Goal: Task Accomplishment & Management: Manage account settings

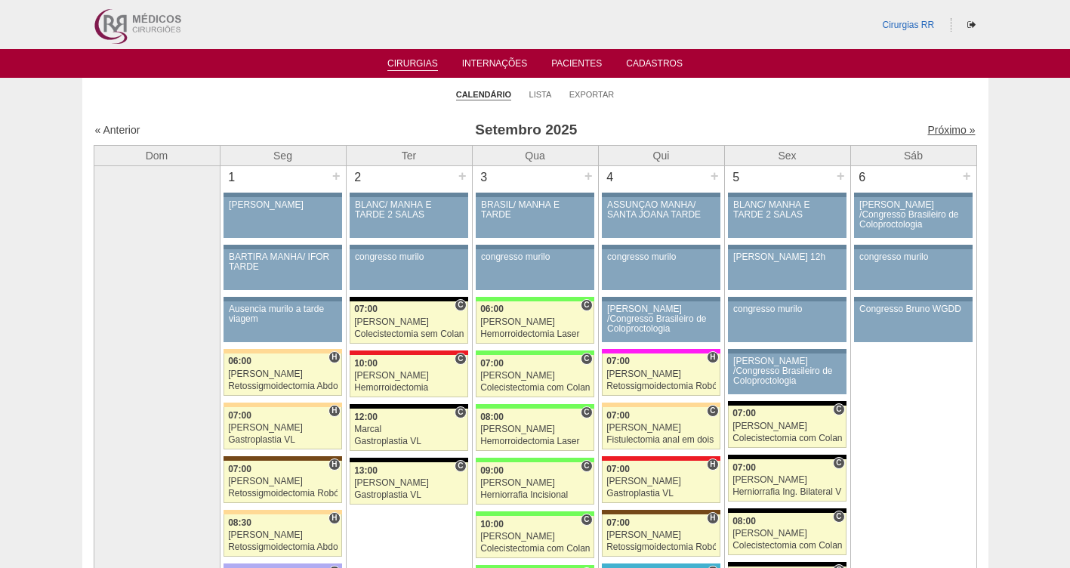
click at [941, 128] on link "Próximo »" at bounding box center [952, 130] width 48 height 12
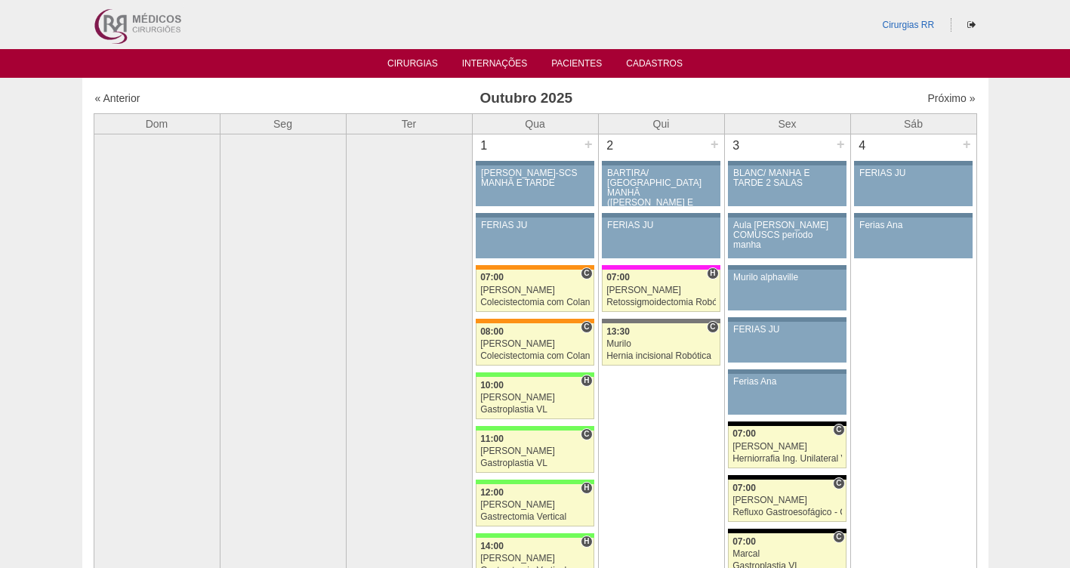
click at [579, 54] on ul "Cirurgias Internações Pacientes Cadastros" at bounding box center [535, 63] width 1070 height 29
click at [578, 64] on link "Pacientes" at bounding box center [576, 64] width 51 height 13
click at [410, 65] on link "Cirurgias" at bounding box center [412, 64] width 51 height 13
click at [410, 61] on link "Cirurgias" at bounding box center [412, 64] width 51 height 13
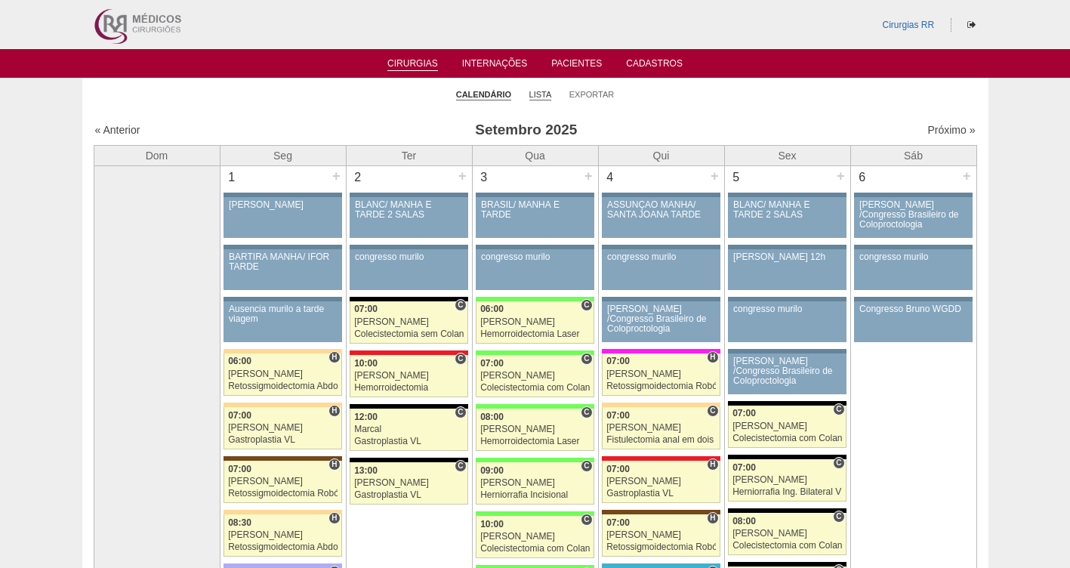
click at [539, 92] on link "Lista" at bounding box center [540, 94] width 23 height 11
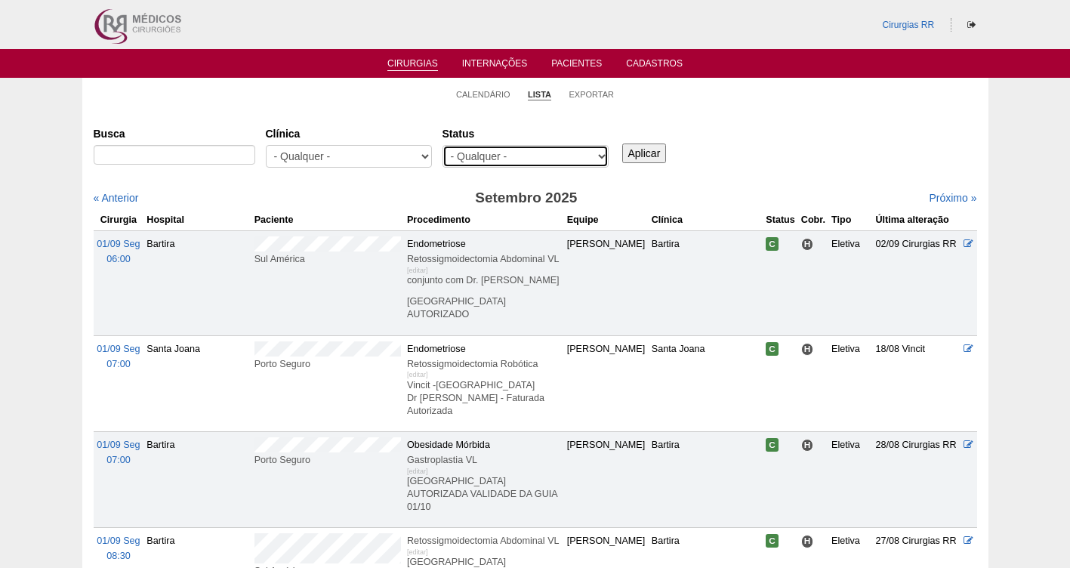
click at [480, 153] on select "- Qualquer - Reservada Confirmada Suspensa Cancelada" at bounding box center [526, 156] width 166 height 23
select select "resr"
click at [443, 145] on select "- Qualquer - Reservada Confirmada Suspensa Cancelada" at bounding box center [526, 156] width 166 height 23
click at [641, 157] on input "Aplicar" at bounding box center [644, 154] width 45 height 20
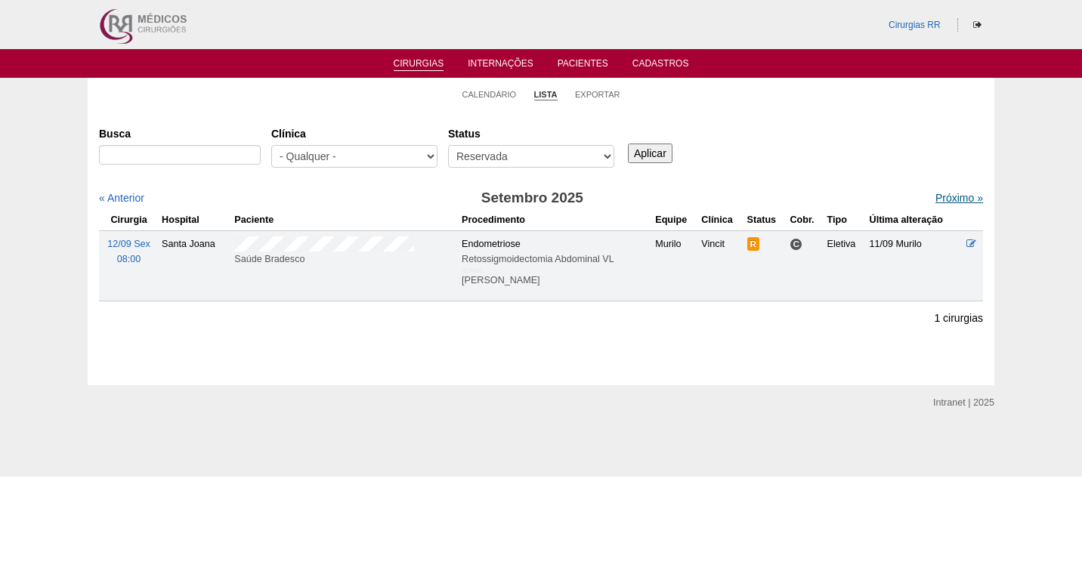
click at [943, 195] on link "Próximo »" at bounding box center [959, 198] width 48 height 12
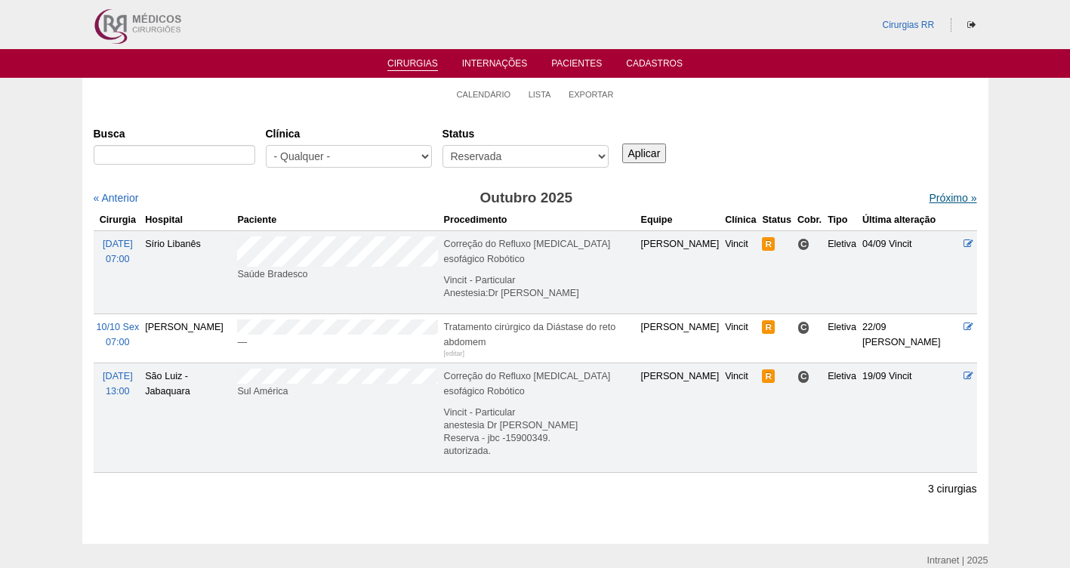
click at [936, 197] on link "Próximo »" at bounding box center [953, 198] width 48 height 12
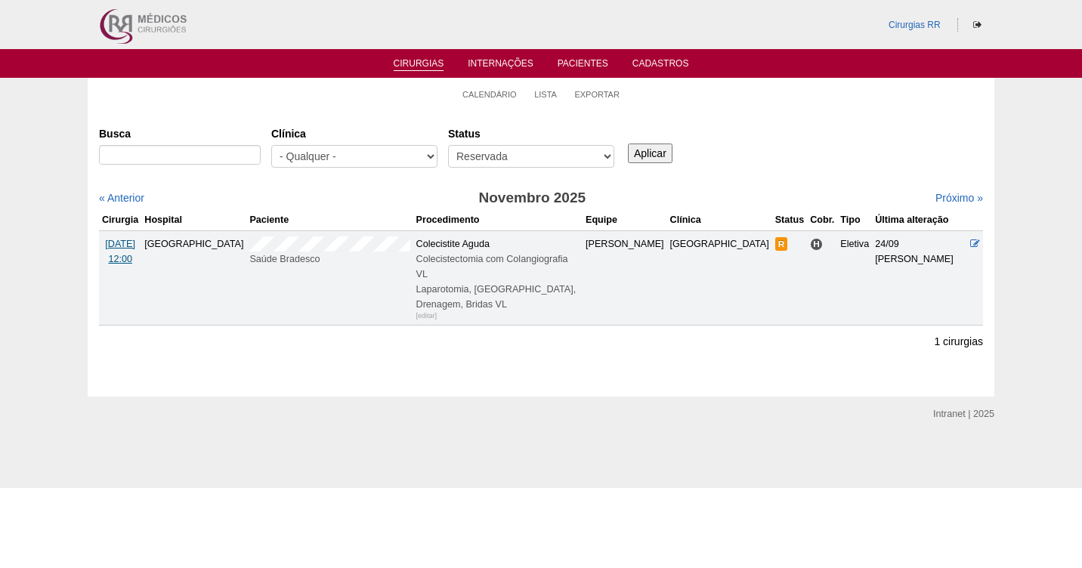
click at [126, 245] on span "12/11 Qua" at bounding box center [120, 244] width 30 height 11
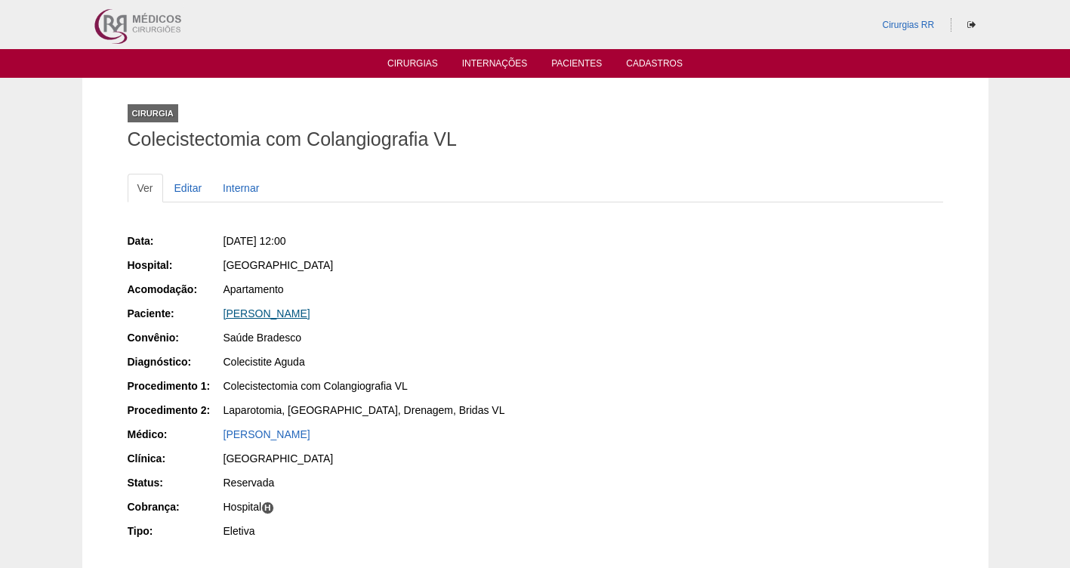
click at [310, 313] on link "[PERSON_NAME]" at bounding box center [267, 313] width 87 height 12
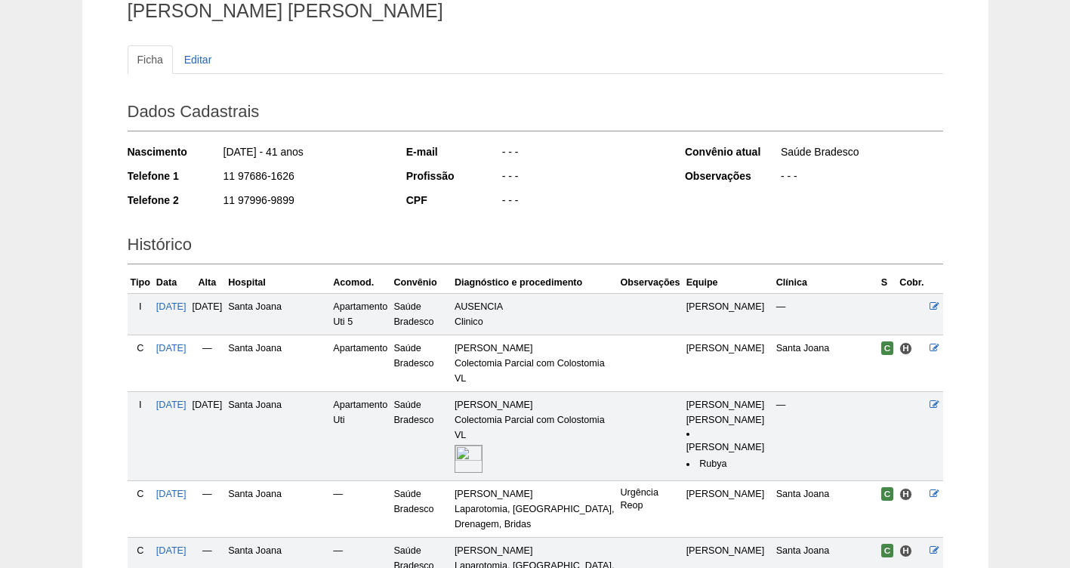
scroll to position [270, 0]
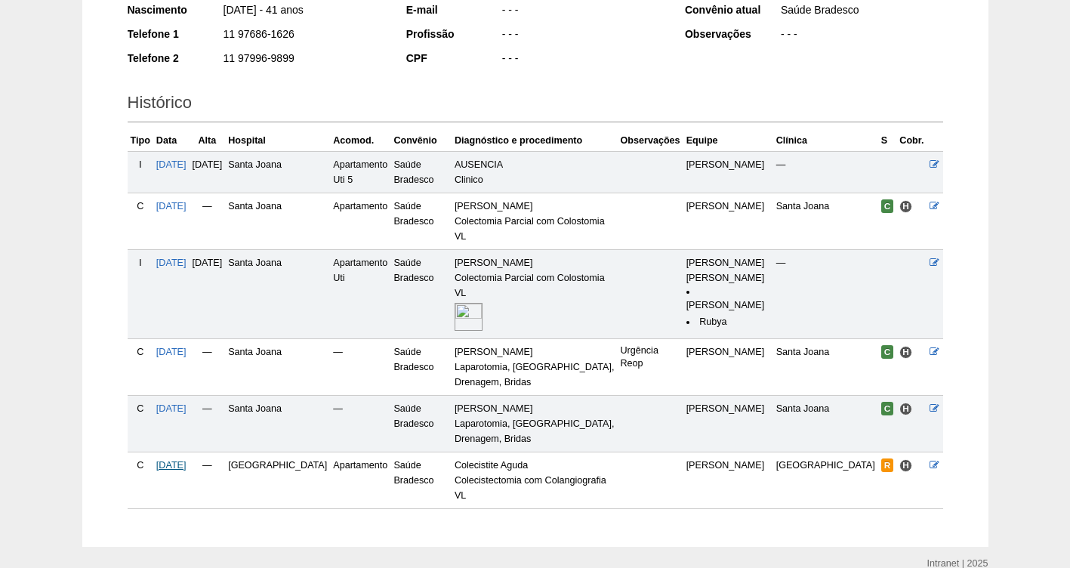
click at [174, 460] on span "[DATE]" at bounding box center [171, 465] width 30 height 11
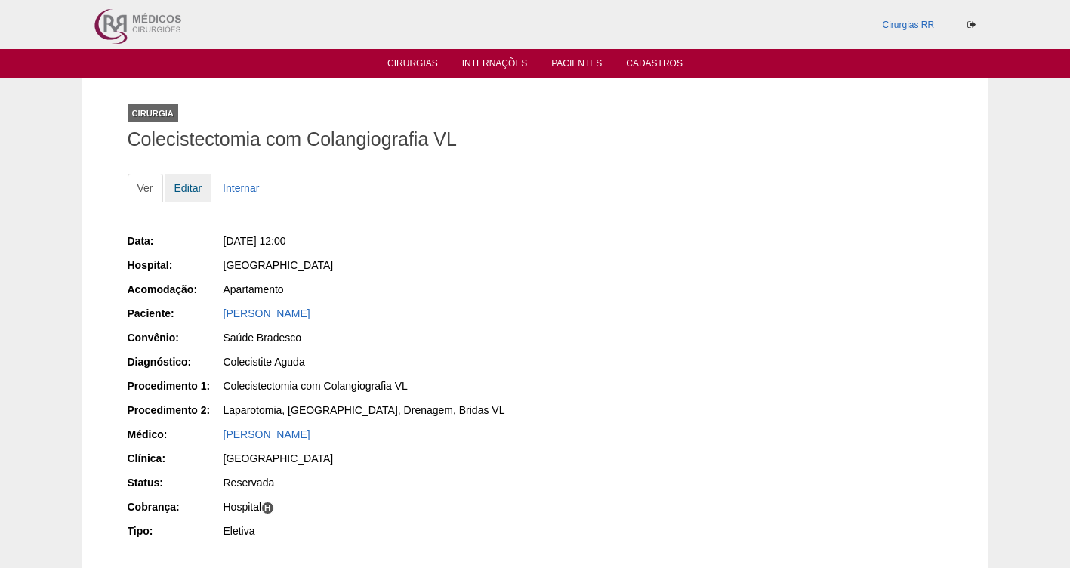
click at [193, 187] on link "Editar" at bounding box center [189, 188] width 48 height 29
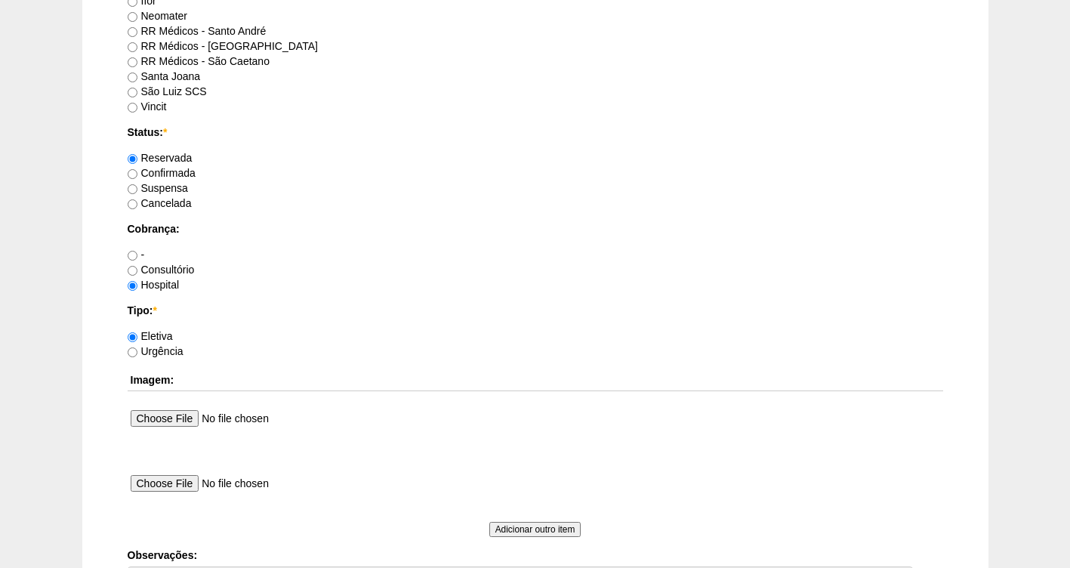
scroll to position [1116, 0]
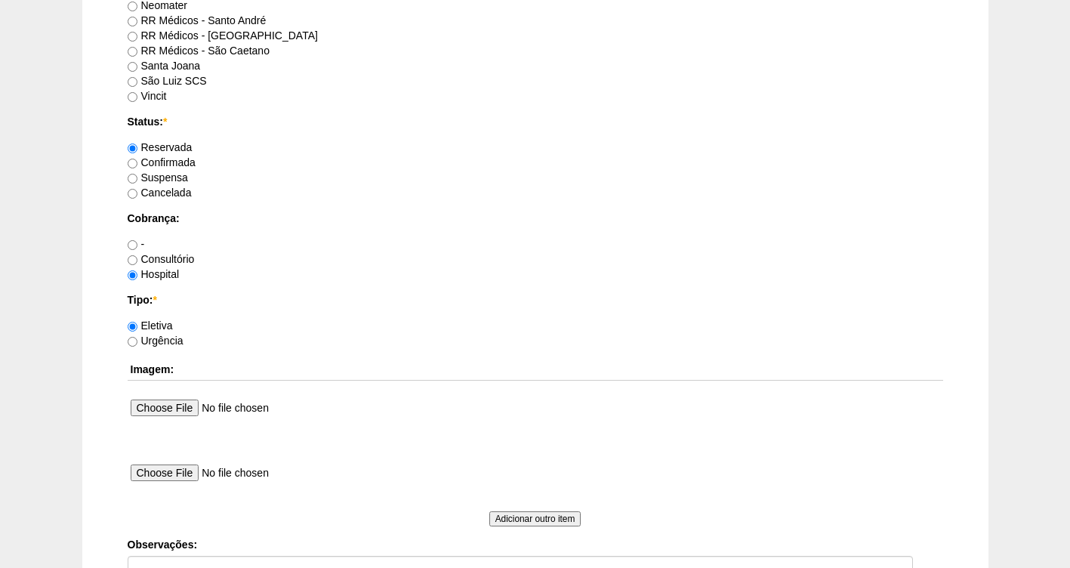
click at [189, 162] on label "Confirmada" at bounding box center [162, 162] width 68 height 12
click at [137, 162] on input "Confirmada" at bounding box center [133, 164] width 10 height 10
radio input "true"
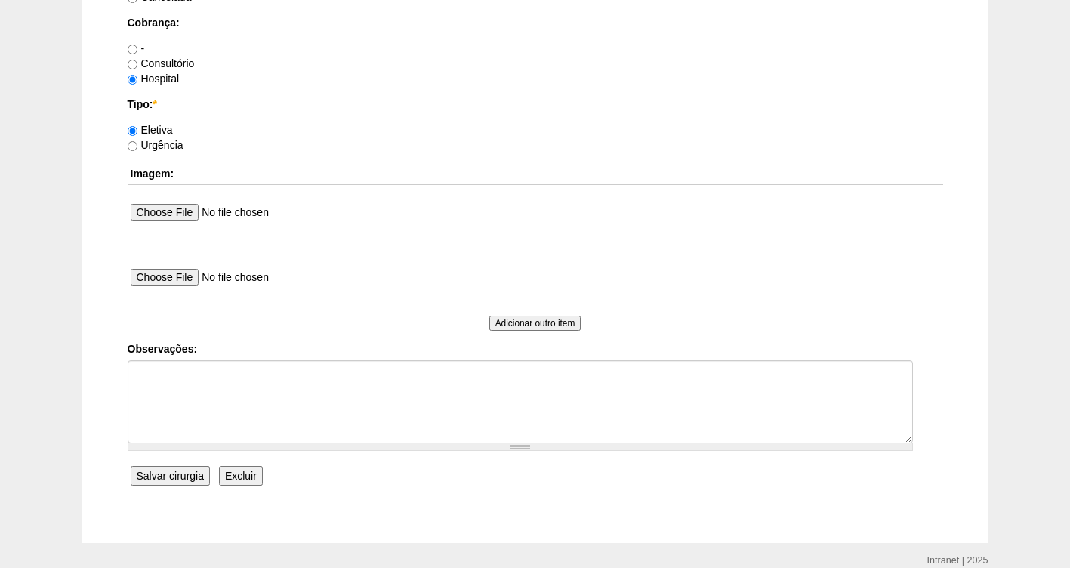
scroll to position [1378, 0]
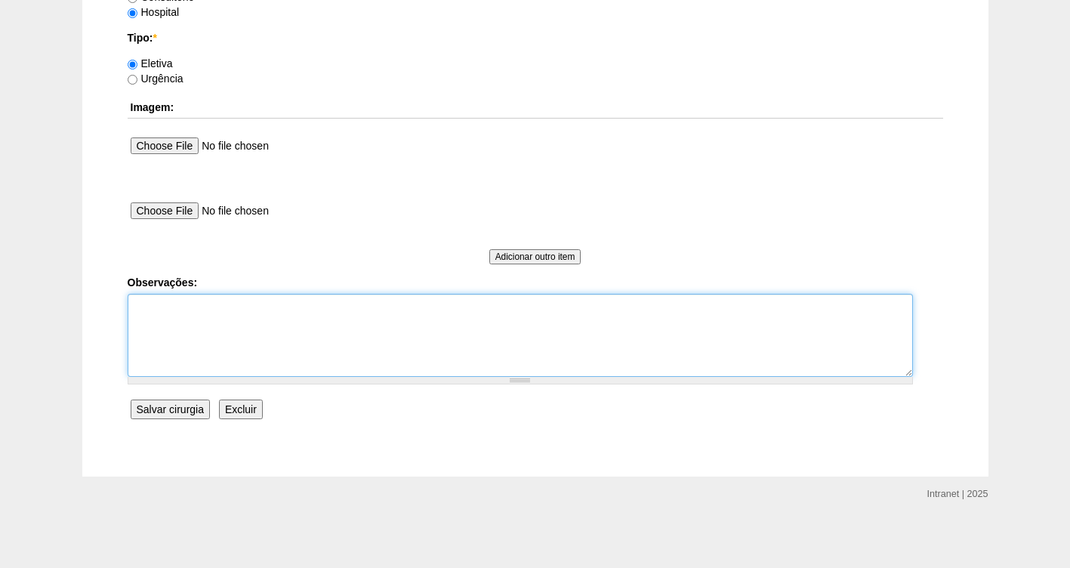
click at [162, 312] on textarea "Observações:" at bounding box center [521, 335] width 786 height 83
type textarea "FATURADA HOSPITAL"
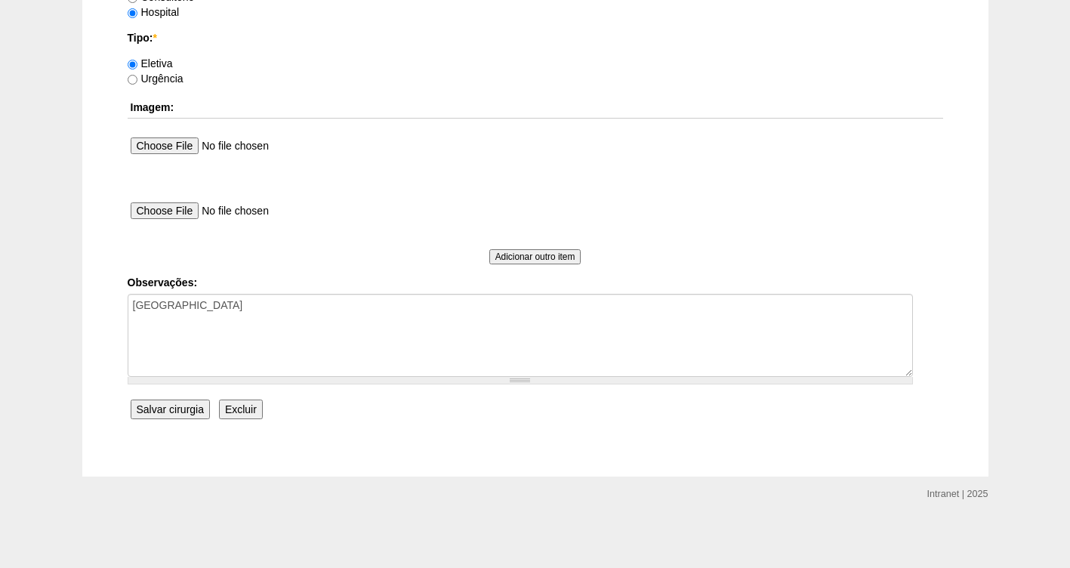
click at [185, 412] on input "Salvar cirurgia" at bounding box center [170, 410] width 79 height 20
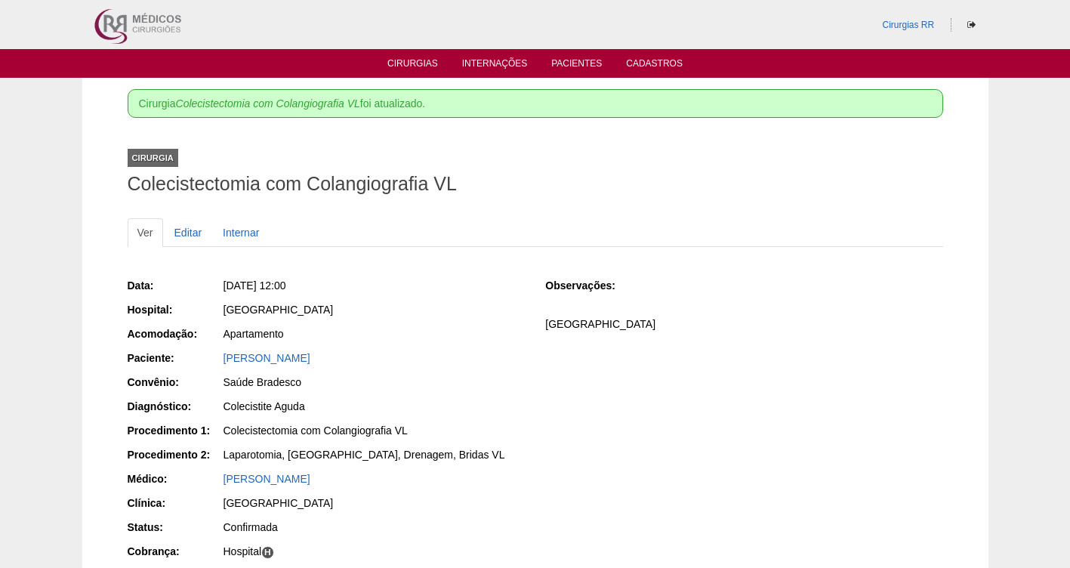
drag, startPoint x: 431, startPoint y: 360, endPoint x: 209, endPoint y: 366, distance: 221.4
click at [209, 366] on div "Paciente: [PERSON_NAME]" at bounding box center [326, 359] width 397 height 19
copy link "[PERSON_NAME]"
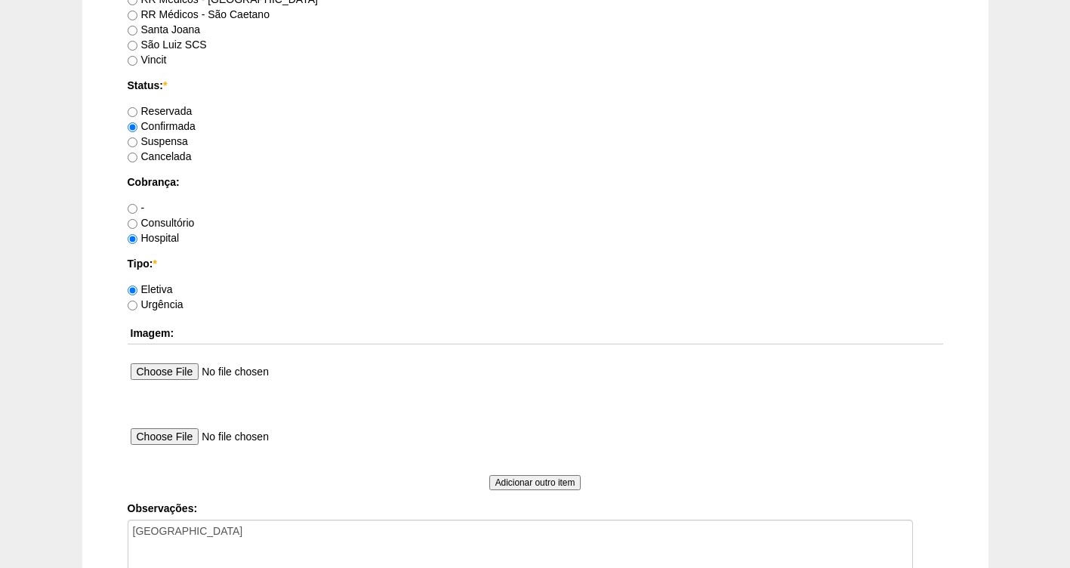
scroll to position [1303, 0]
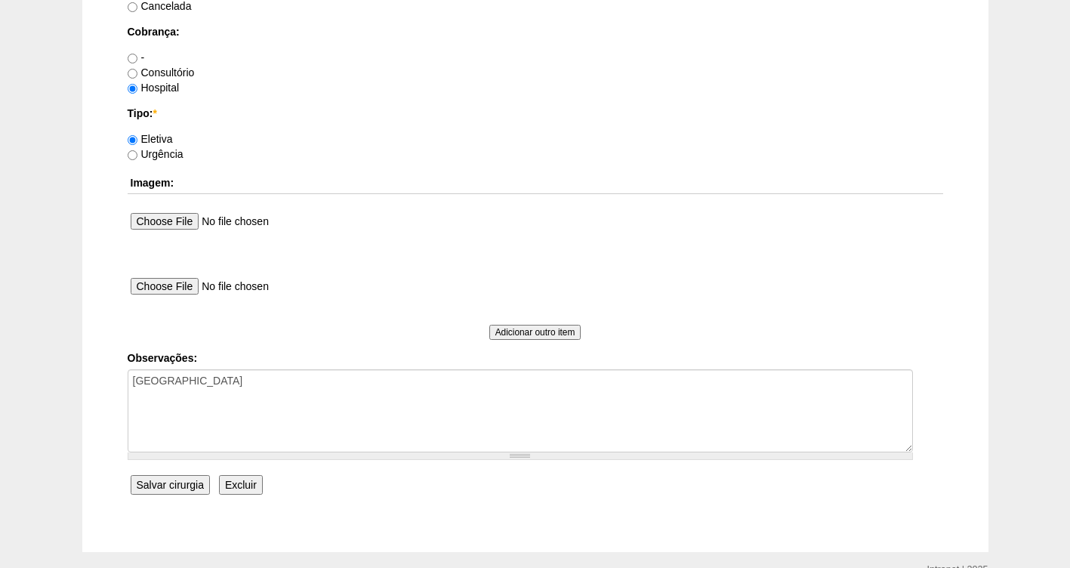
click at [156, 486] on input "Salvar cirurgia" at bounding box center [170, 485] width 79 height 20
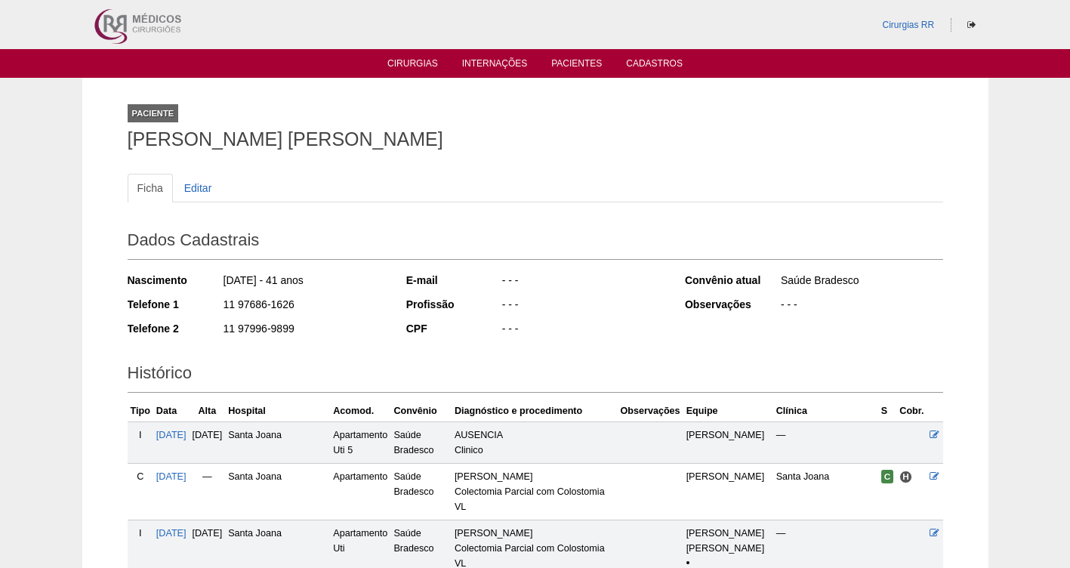
scroll to position [270, 0]
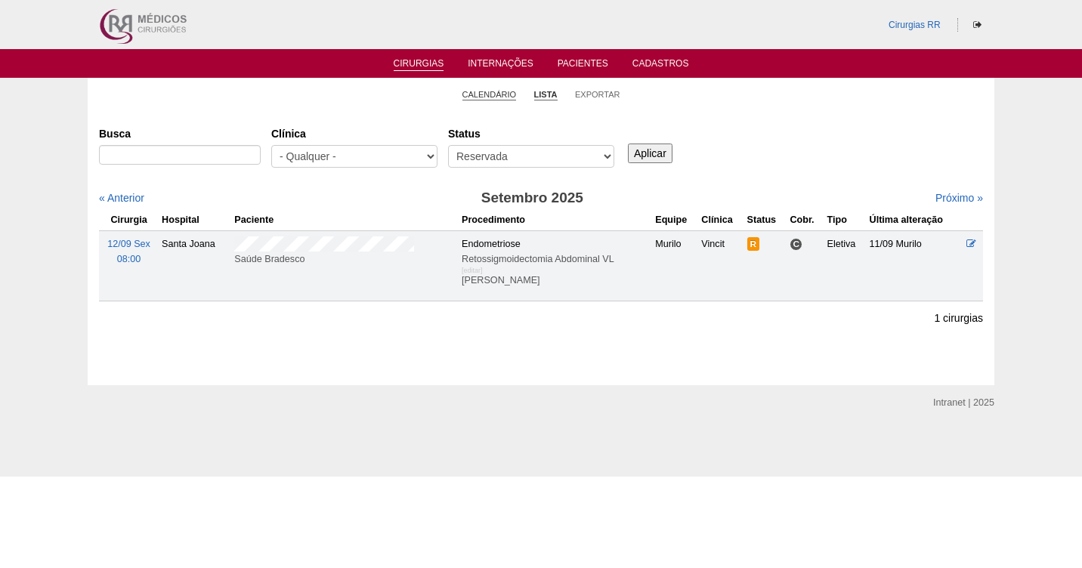
click at [471, 93] on link "Calendário" at bounding box center [489, 94] width 54 height 11
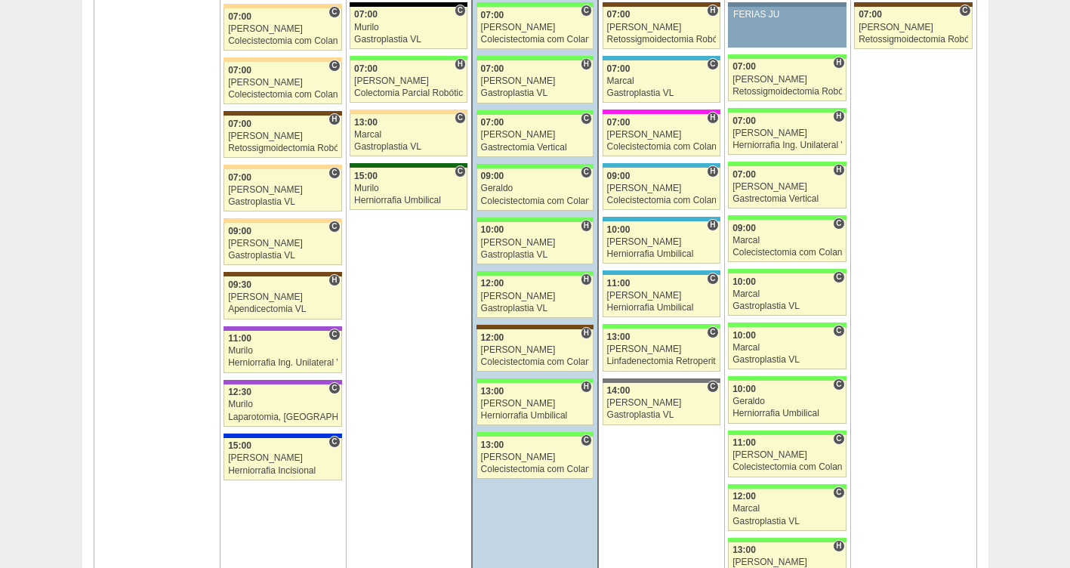
scroll to position [2443, 0]
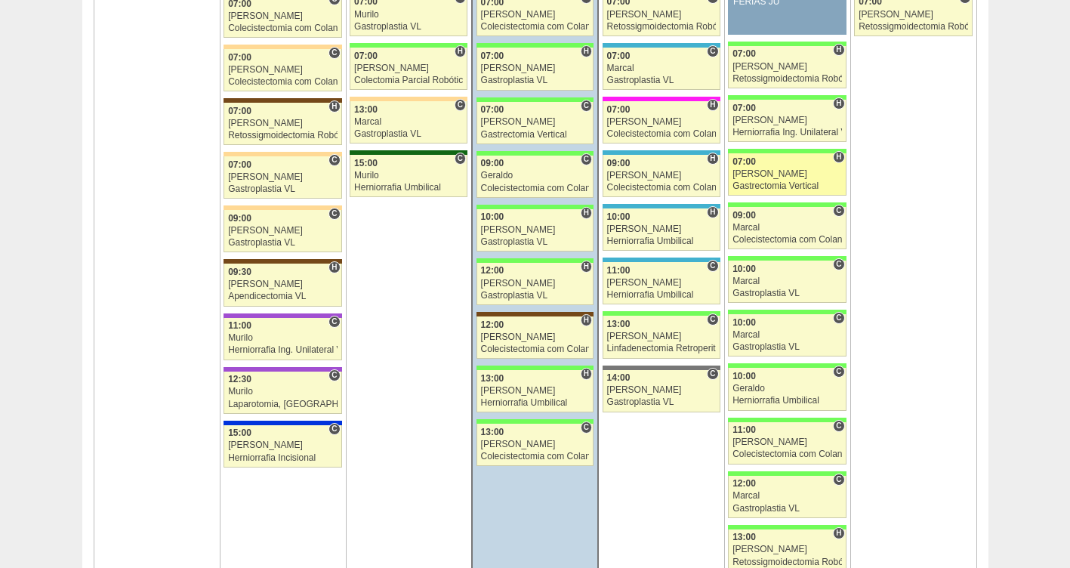
click at [769, 173] on div "Felipe Rossi" at bounding box center [788, 174] width 110 height 10
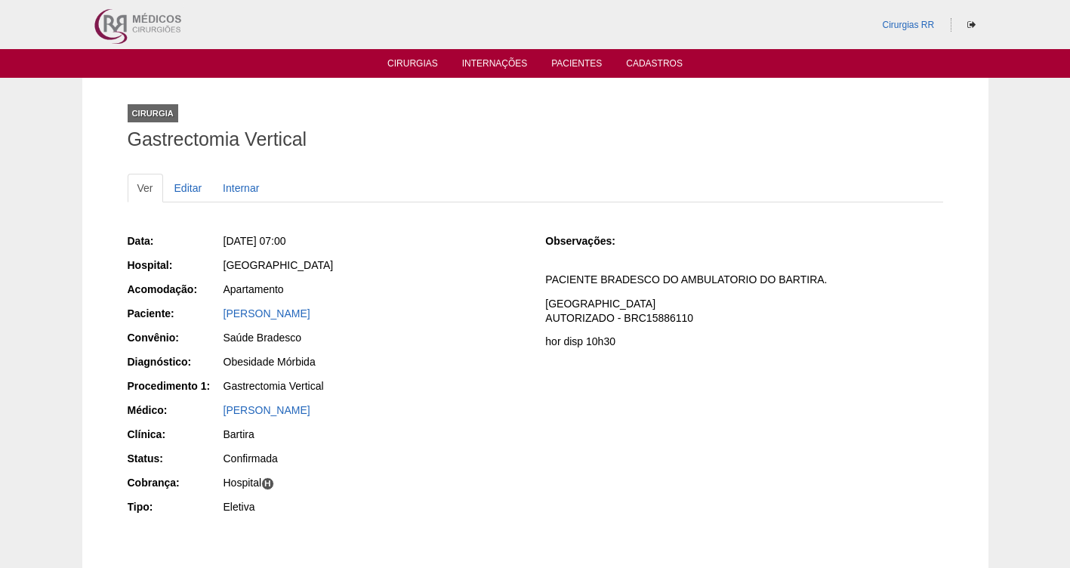
drag, startPoint x: 354, startPoint y: 314, endPoint x: 196, endPoint y: 311, distance: 158.6
click at [196, 311] on div "Paciente: [PERSON_NAME]" at bounding box center [326, 315] width 397 height 19
copy div "Paciente: [PERSON_NAME]"
drag, startPoint x: 696, startPoint y: 321, endPoint x: 622, endPoint y: 324, distance: 74.1
click at [622, 324] on p "COBRANÇA HOSPITAL AUTORIZADO - BRC15886110" at bounding box center [743, 311] width 397 height 29
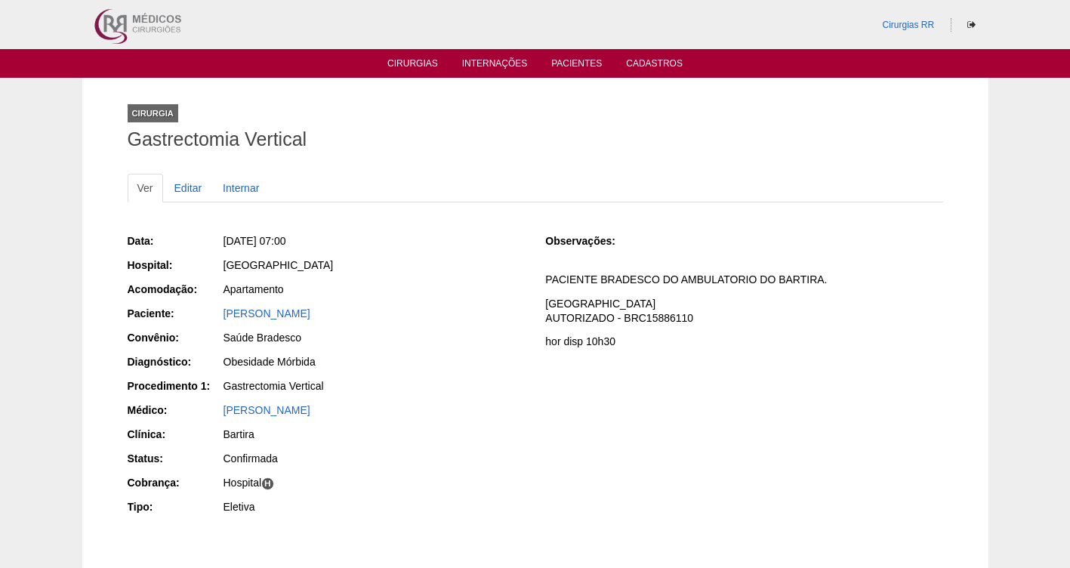
copy p "BRC15886110"
click at [184, 196] on link "Editar" at bounding box center [189, 188] width 48 height 29
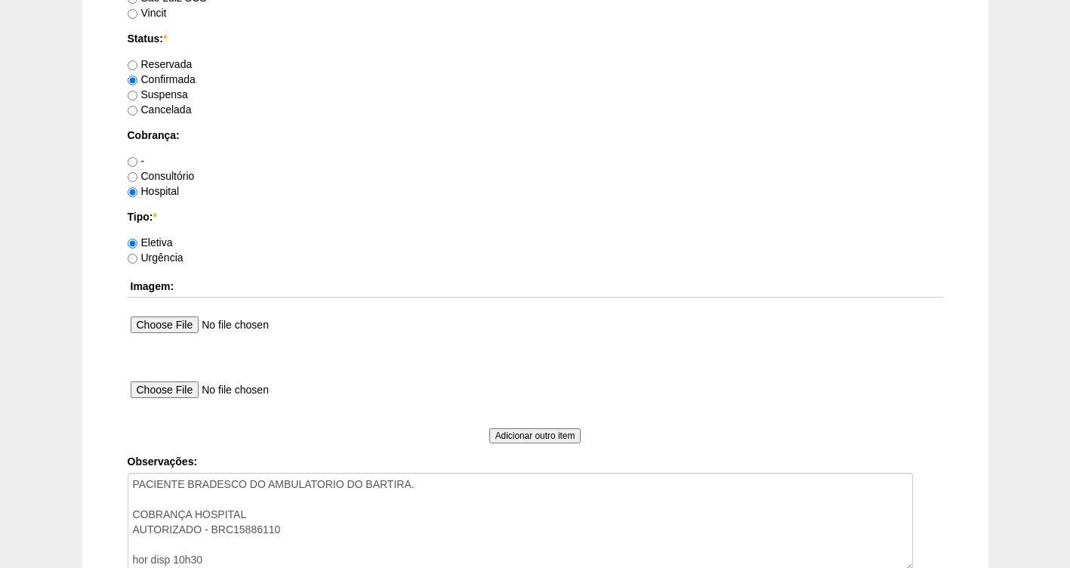
scroll to position [1202, 0]
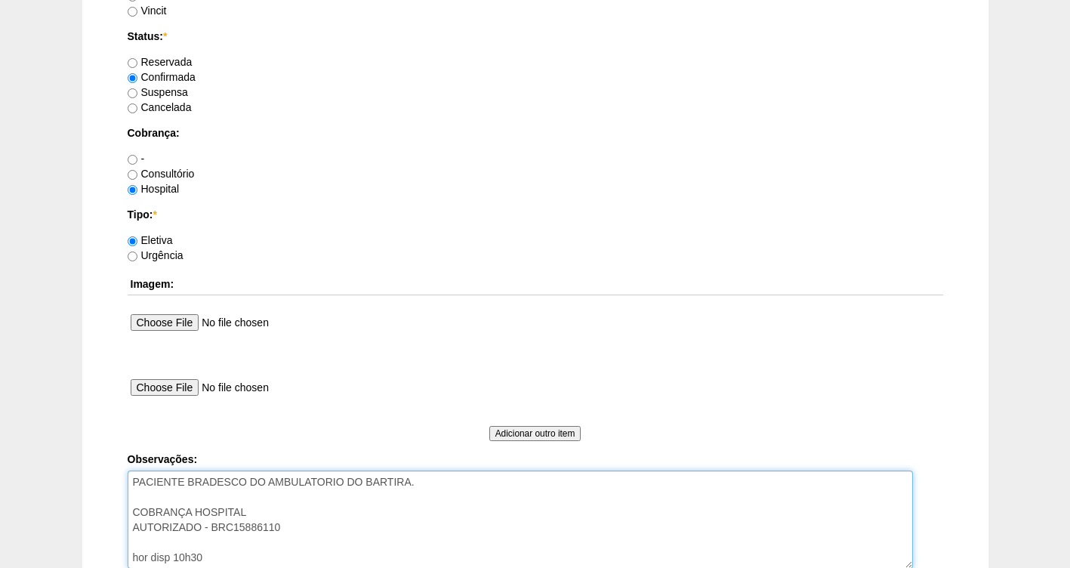
click at [227, 560] on textarea "PACIENTE BRADESCO DO AMBULATORIO DO BARTIRA. COBRANÇA HOSPITAL AUTORIZADO - BRC…" at bounding box center [521, 520] width 786 height 98
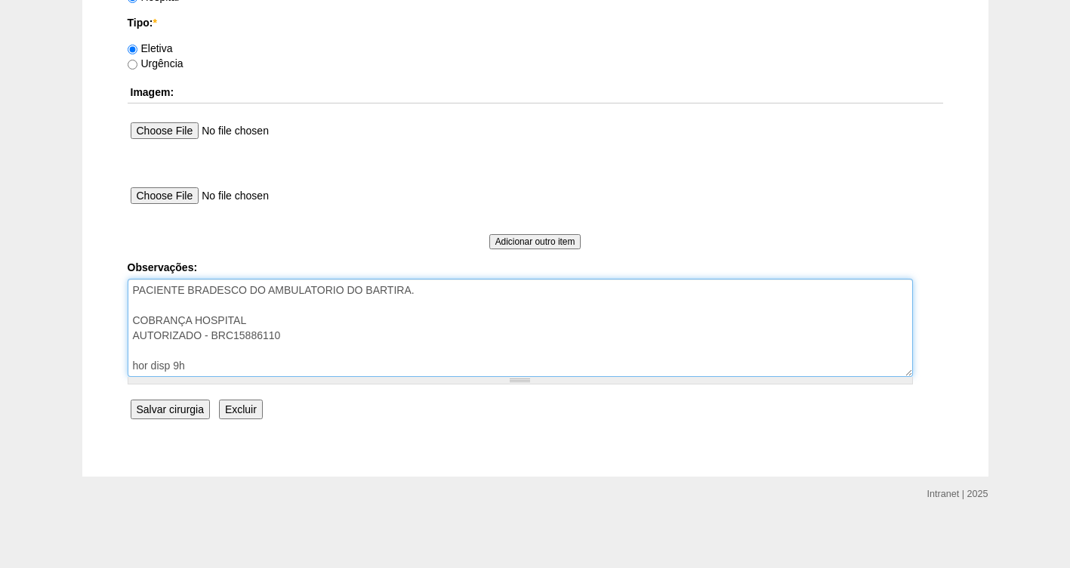
type textarea "PACIENTE BRADESCO DO AMBULATORIO DO BARTIRA. COBRANÇA HOSPITAL AUTORIZADO - BRC…"
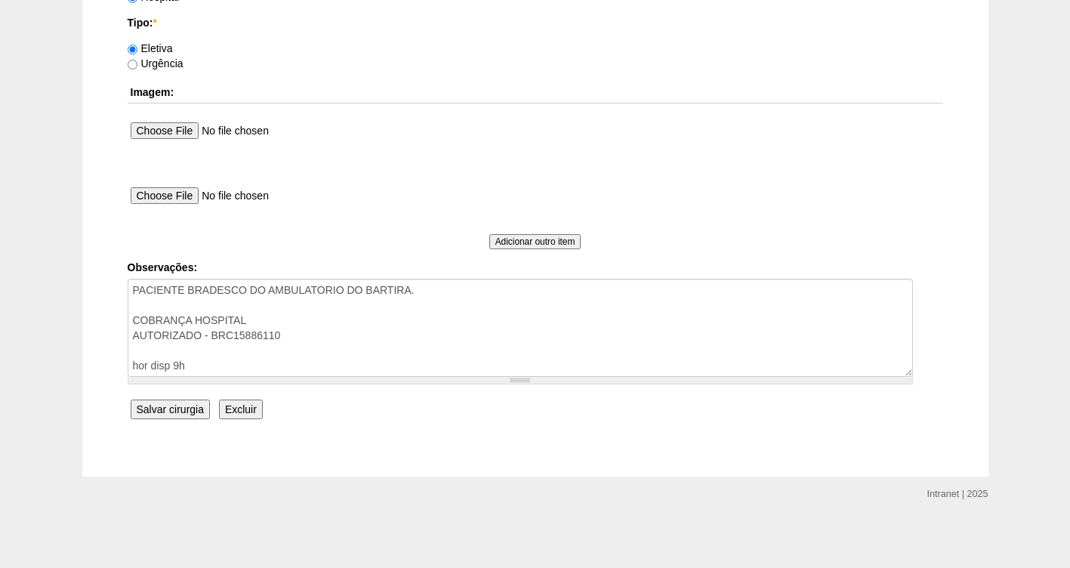
click at [187, 412] on input "Salvar cirurgia" at bounding box center [170, 410] width 79 height 20
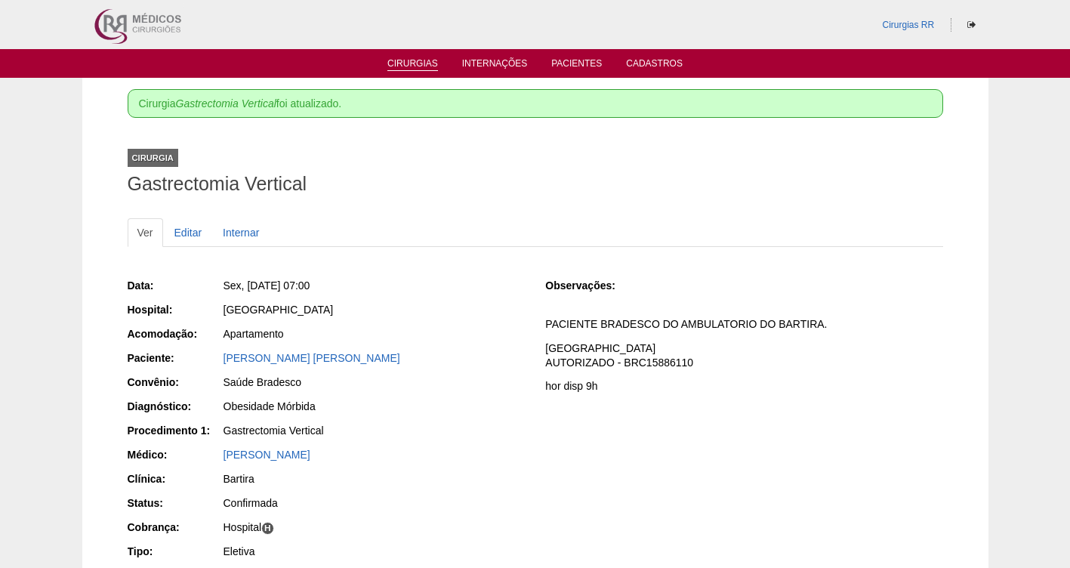
click at [431, 66] on link "Cirurgias" at bounding box center [412, 64] width 51 height 13
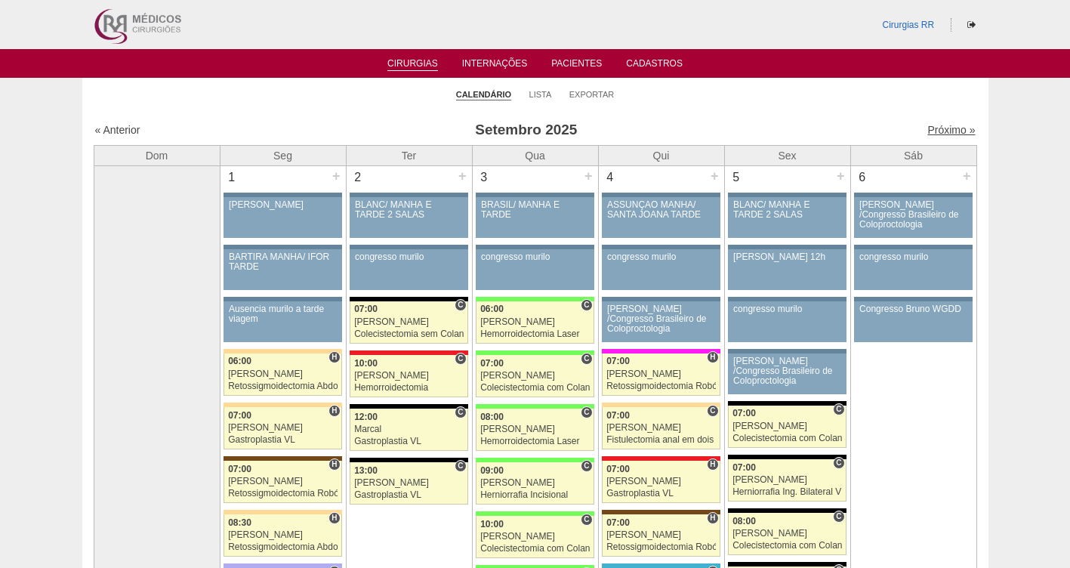
click at [931, 126] on link "Próximo »" at bounding box center [952, 130] width 48 height 12
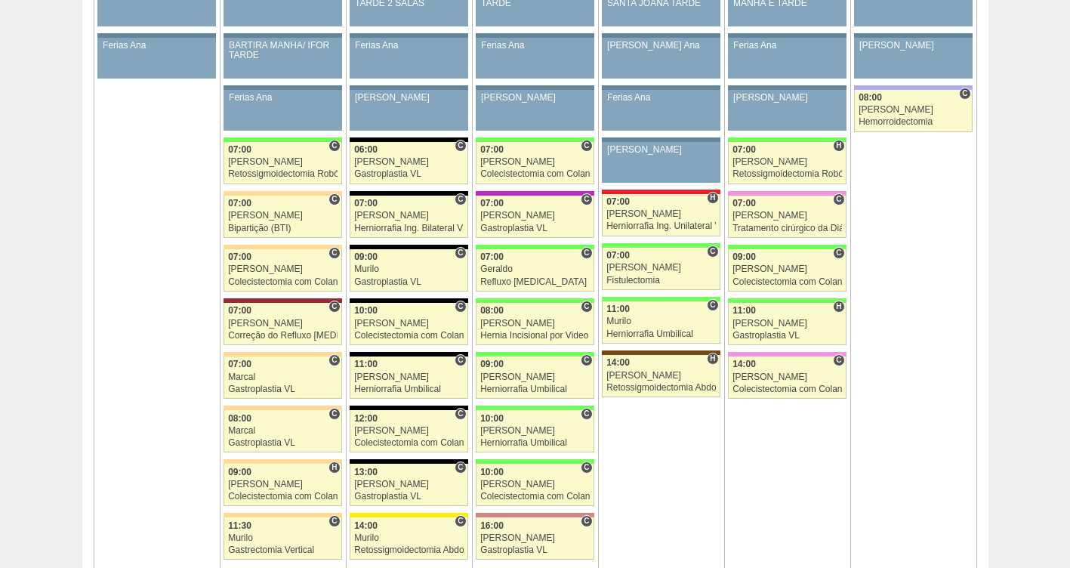
scroll to position [857, 0]
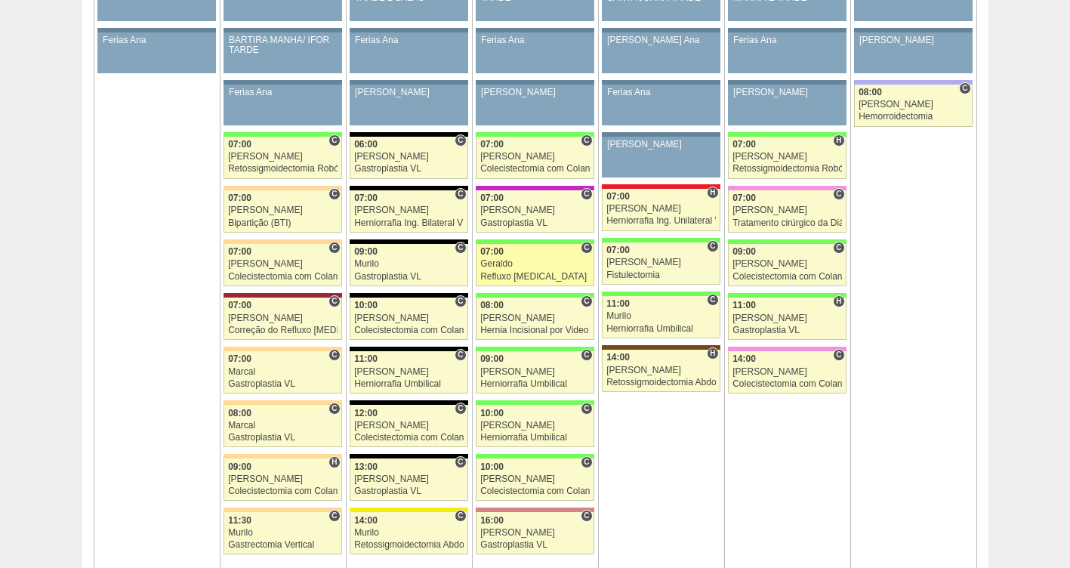
click at [514, 268] on div "Geraldo" at bounding box center [535, 264] width 110 height 10
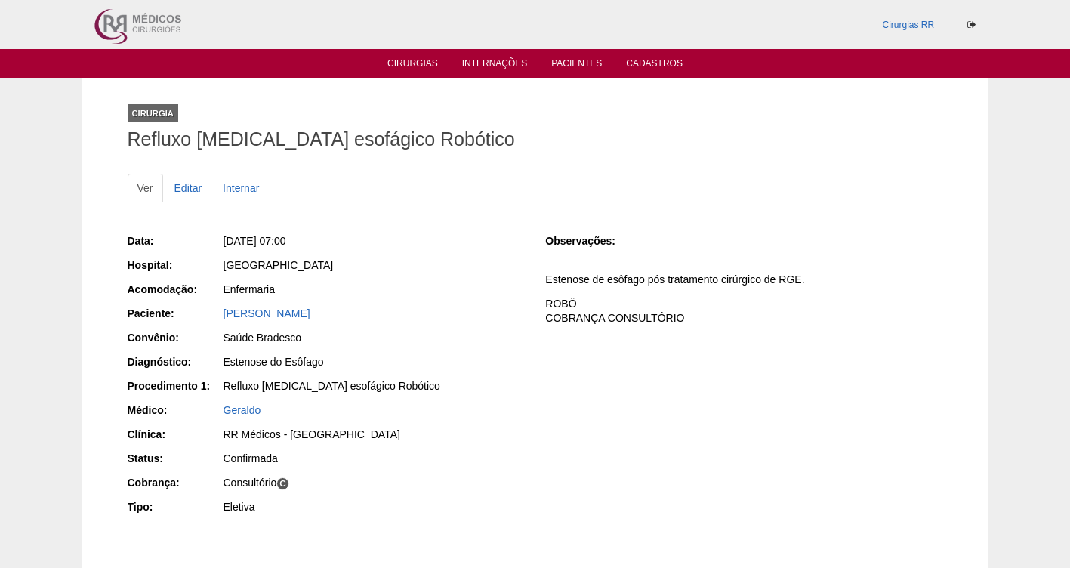
click at [447, 308] on div "[PERSON_NAME]" at bounding box center [374, 313] width 301 height 15
drag, startPoint x: 383, startPoint y: 245, endPoint x: 240, endPoint y: 230, distance: 143.6
click at [240, 230] on div "Data: [DATE] 07:00 Hospital: [GEOGRAPHIC_DATA] Acomodação: Enfermaria Paciente:…" at bounding box center [326, 375] width 397 height 295
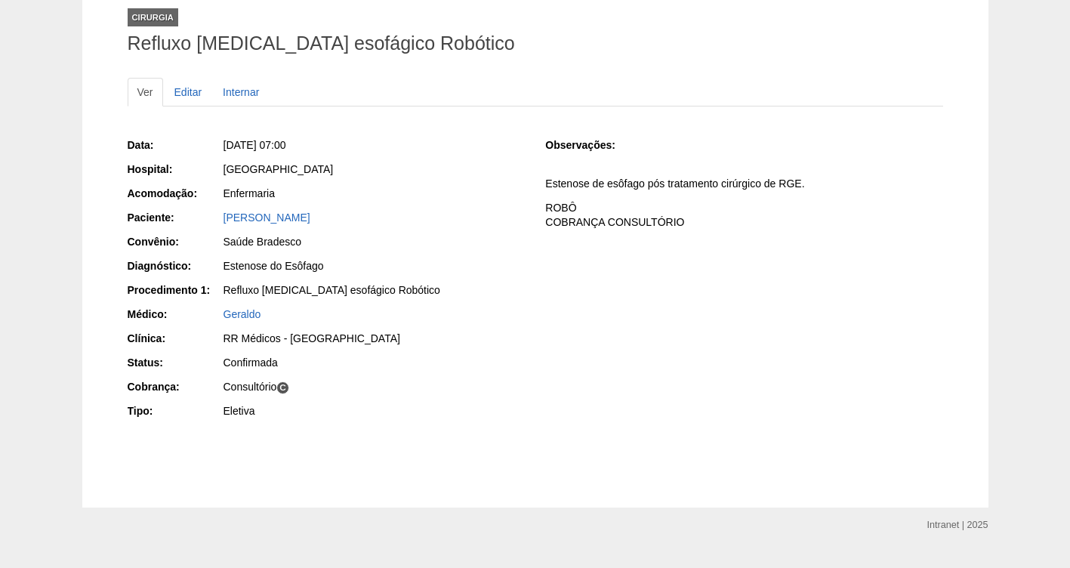
scroll to position [127, 0]
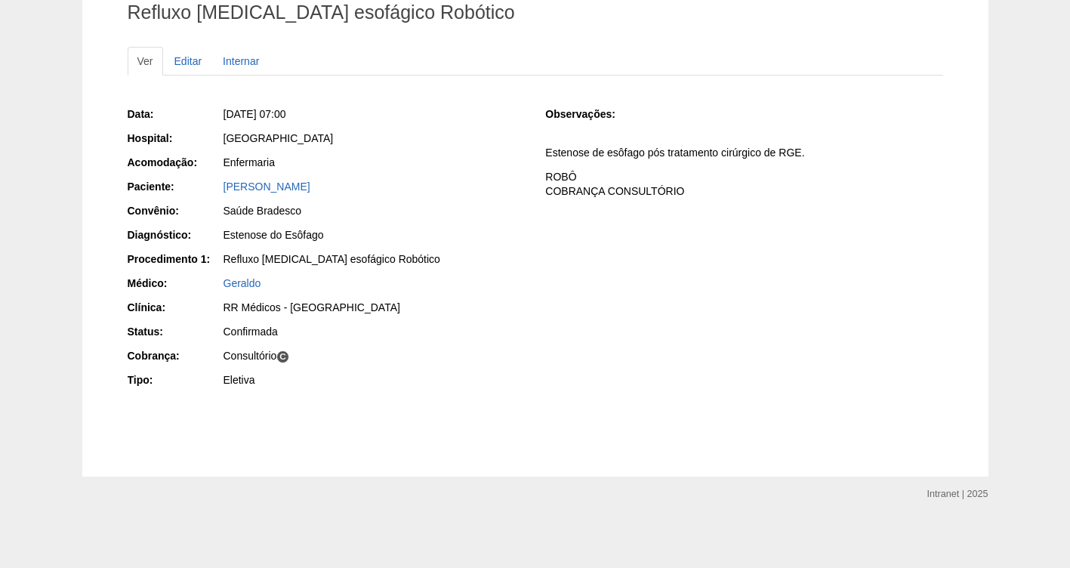
copy span "a, [DATE] 07:00"
